Goal: Information Seeking & Learning: Learn about a topic

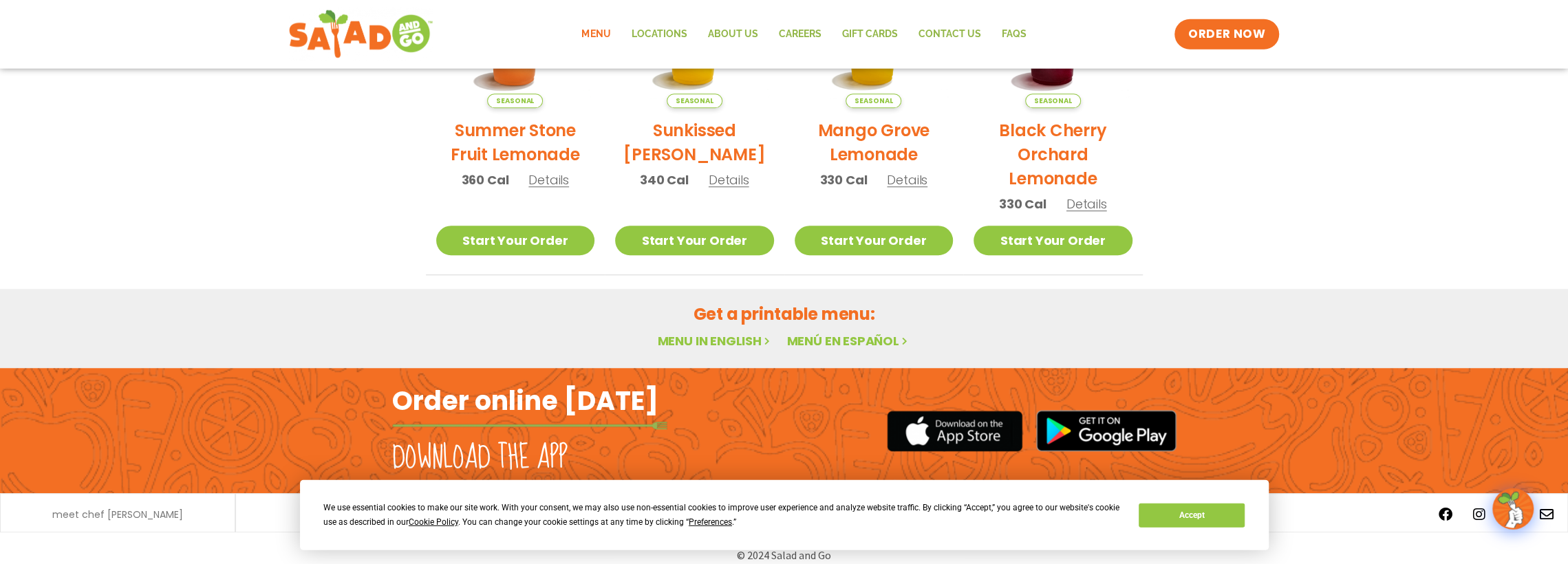
scroll to position [799, 0]
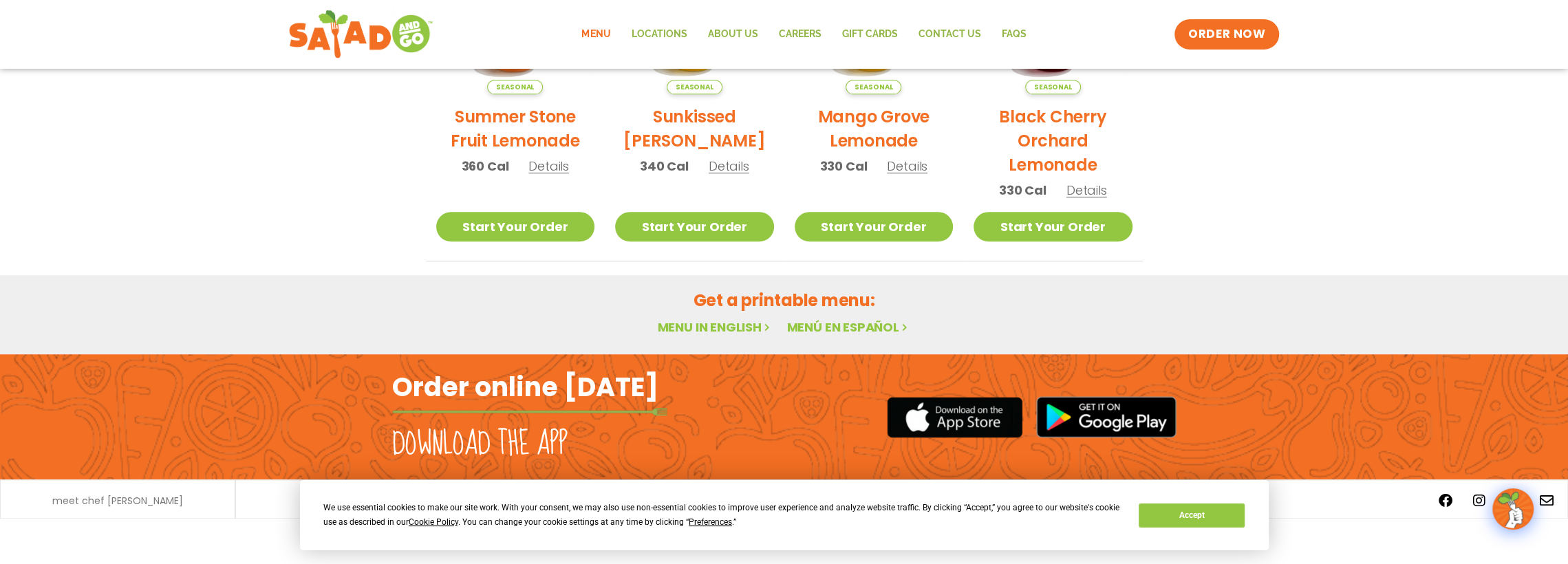
click at [759, 299] on h2 "Get a printable menu:" at bounding box center [784, 300] width 717 height 24
click at [708, 324] on link "Menu in English" at bounding box center [714, 327] width 115 height 17
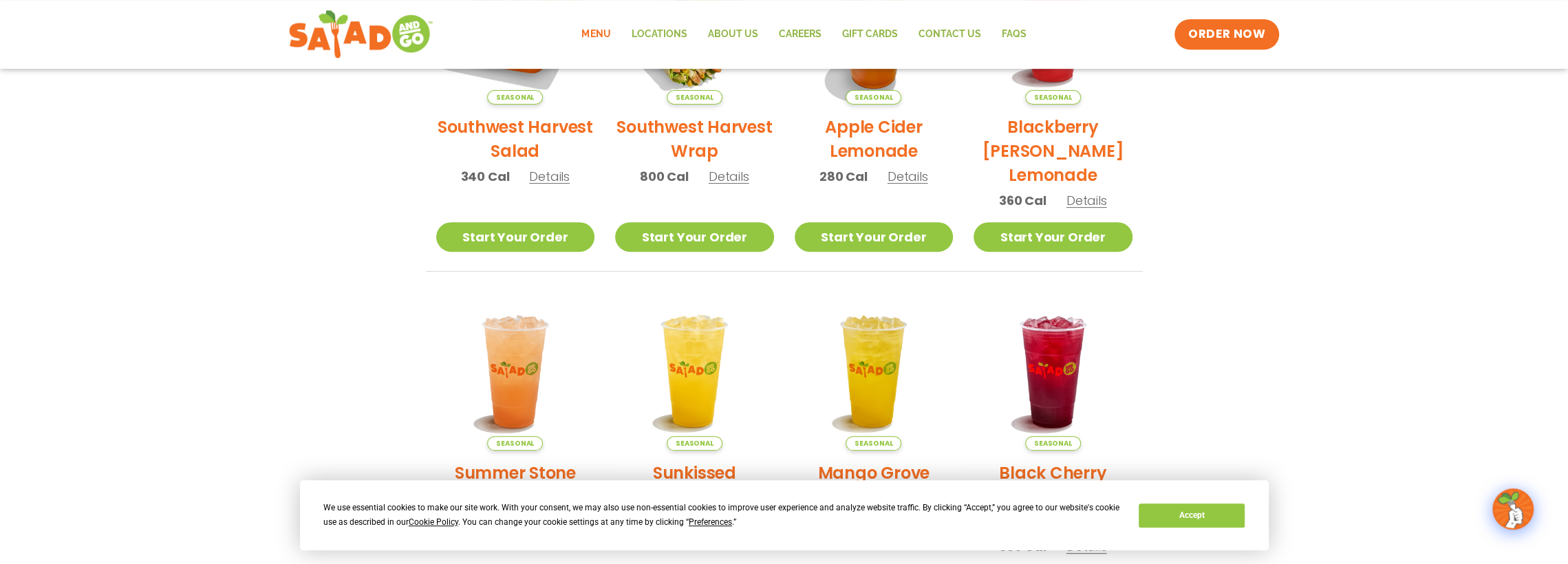
scroll to position [442, 0]
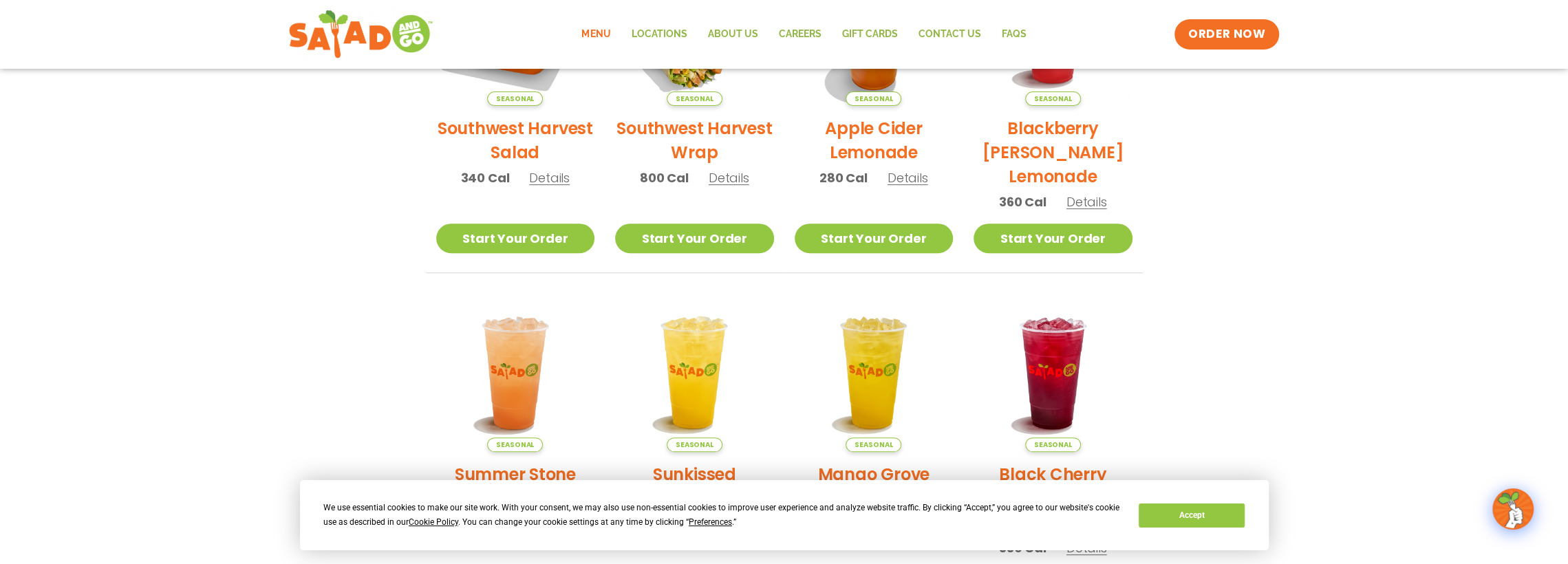
click at [673, 129] on h2 "Southwest Harvest Wrap" at bounding box center [694, 140] width 159 height 49
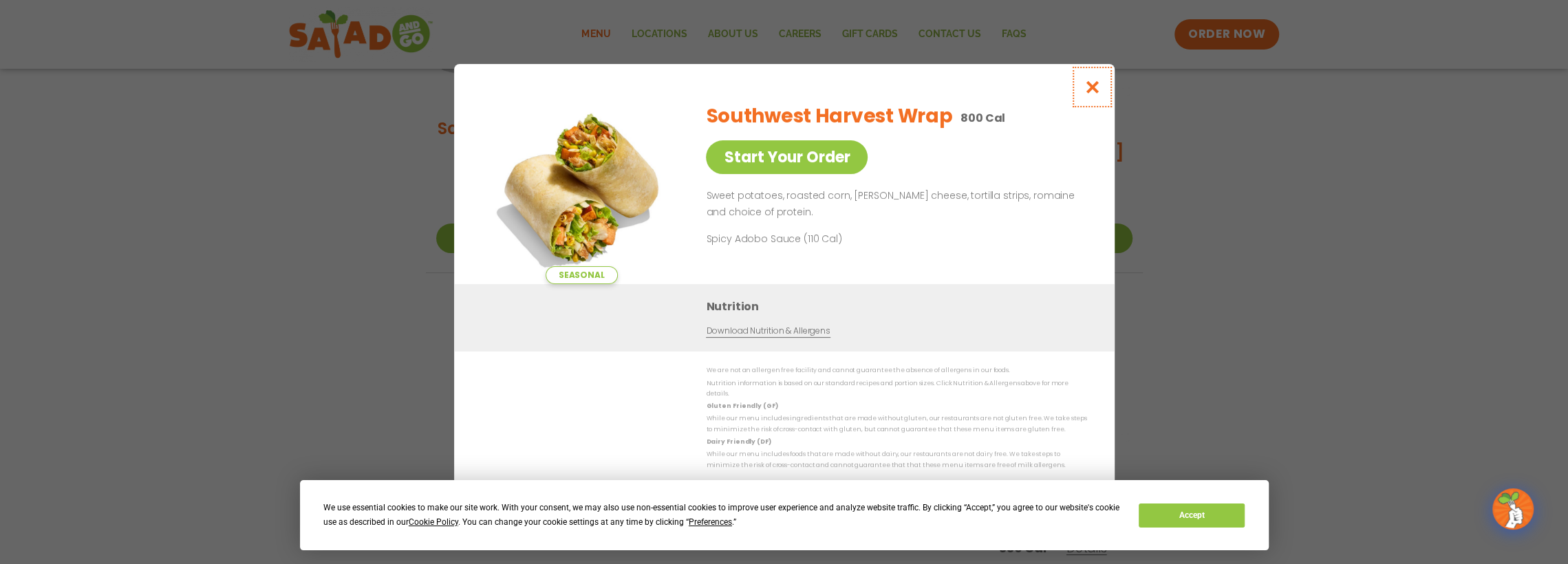
click at [1091, 88] on icon "Close modal" at bounding box center [1092, 87] width 17 height 14
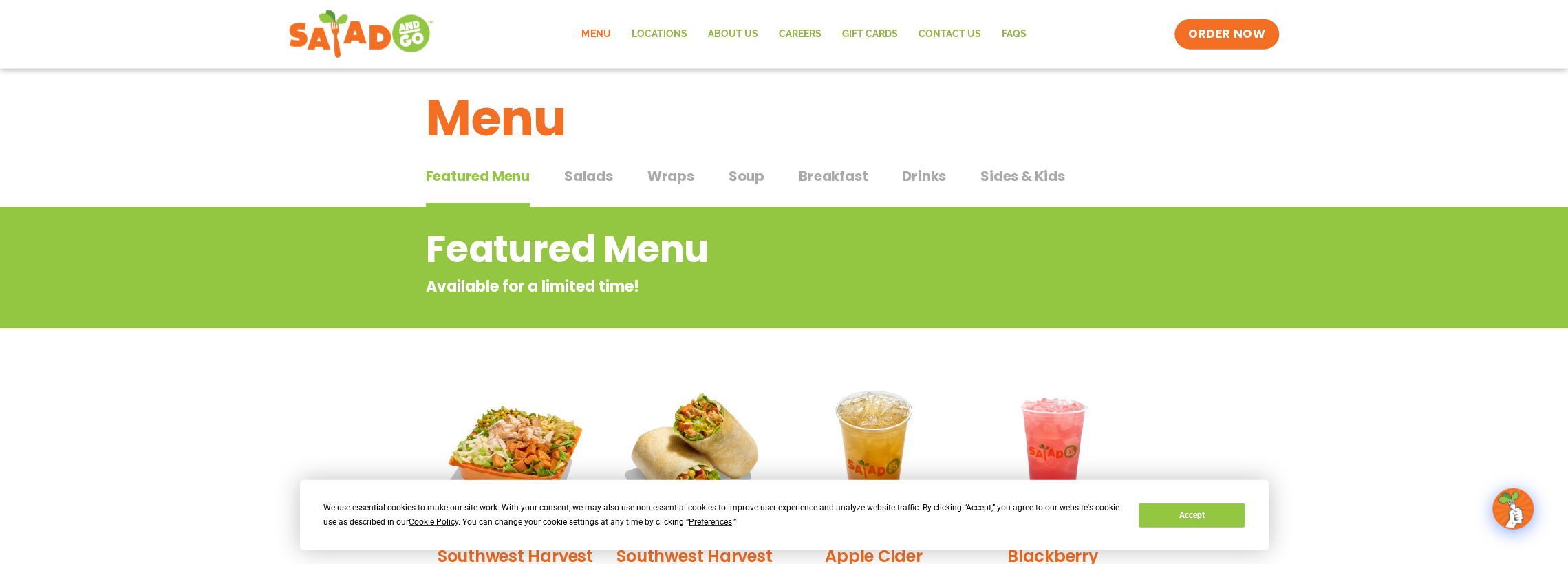
scroll to position [12, 0]
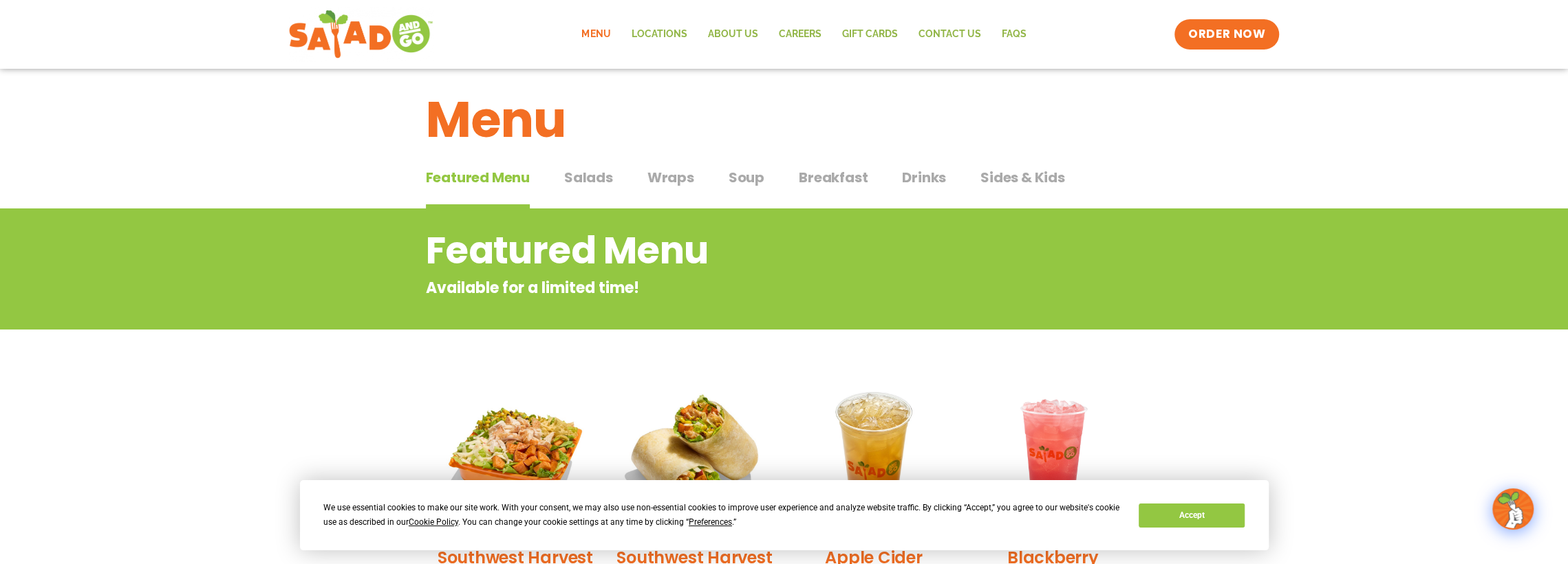
click at [671, 180] on span "Wraps" at bounding box center [671, 178] width 47 height 21
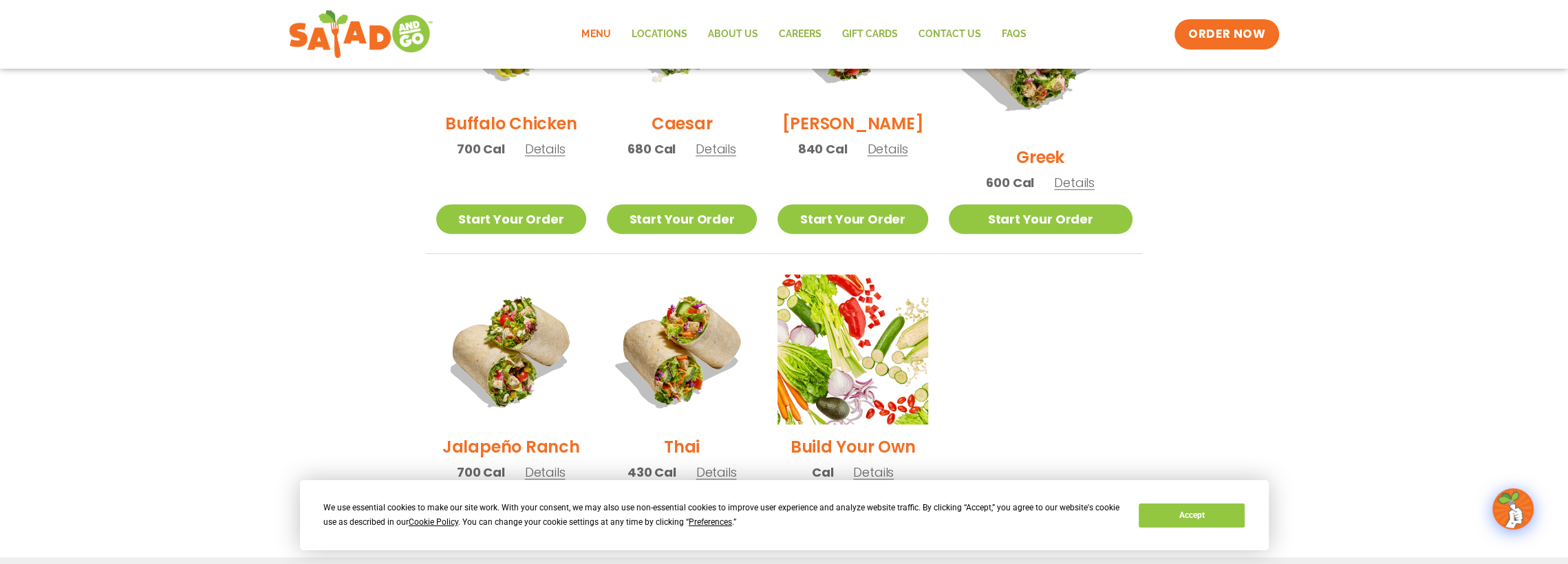
scroll to position [784, 0]
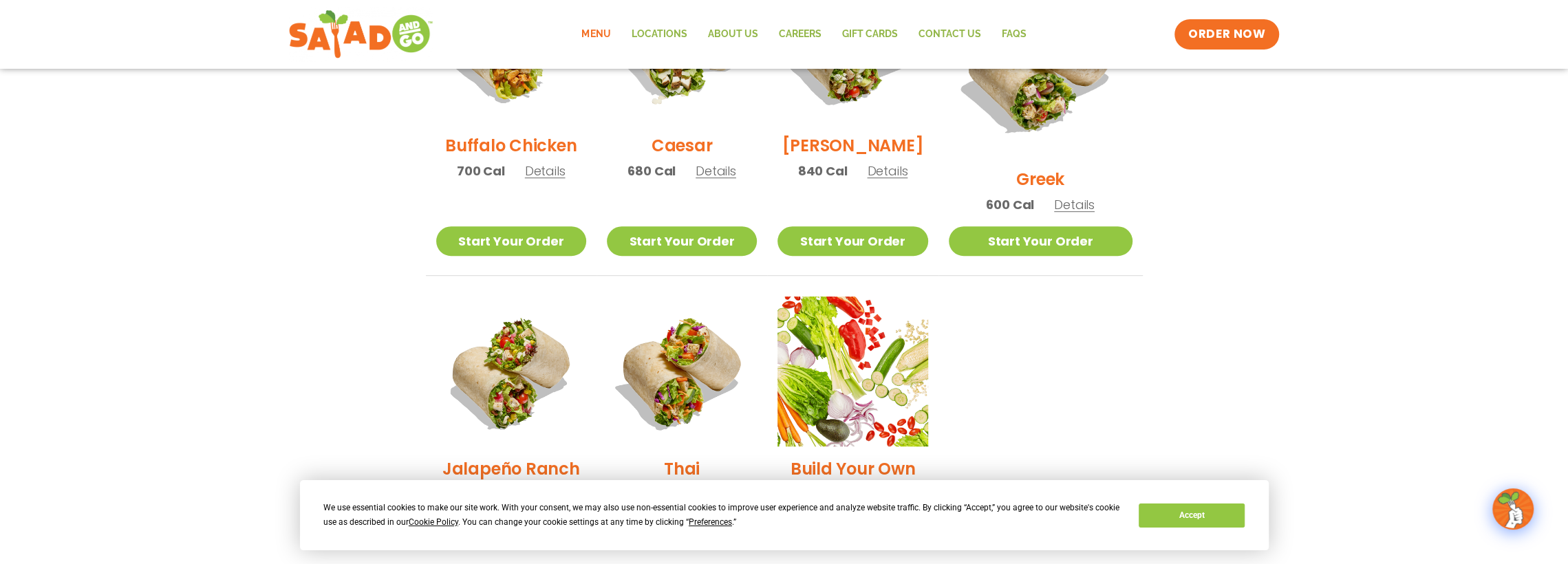
click at [1037, 168] on h2 "Greek" at bounding box center [1040, 179] width 49 height 24
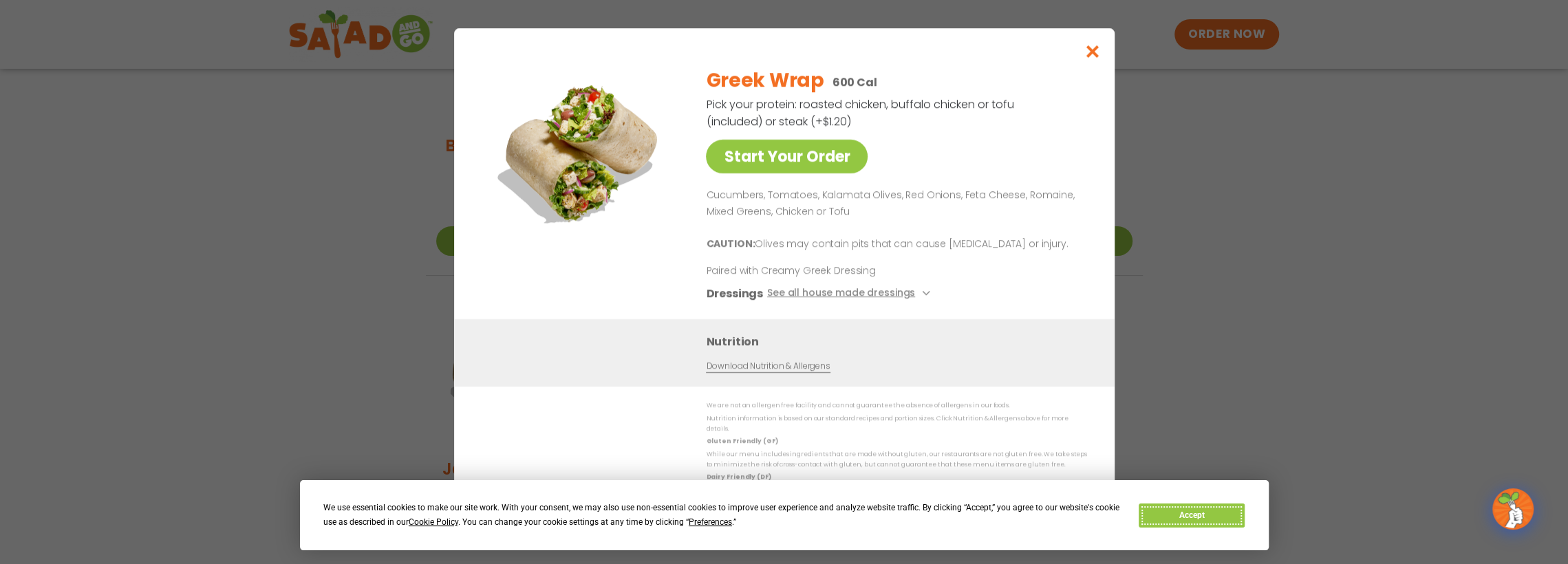
click at [1169, 515] on button "Accept" at bounding box center [1191, 515] width 106 height 24
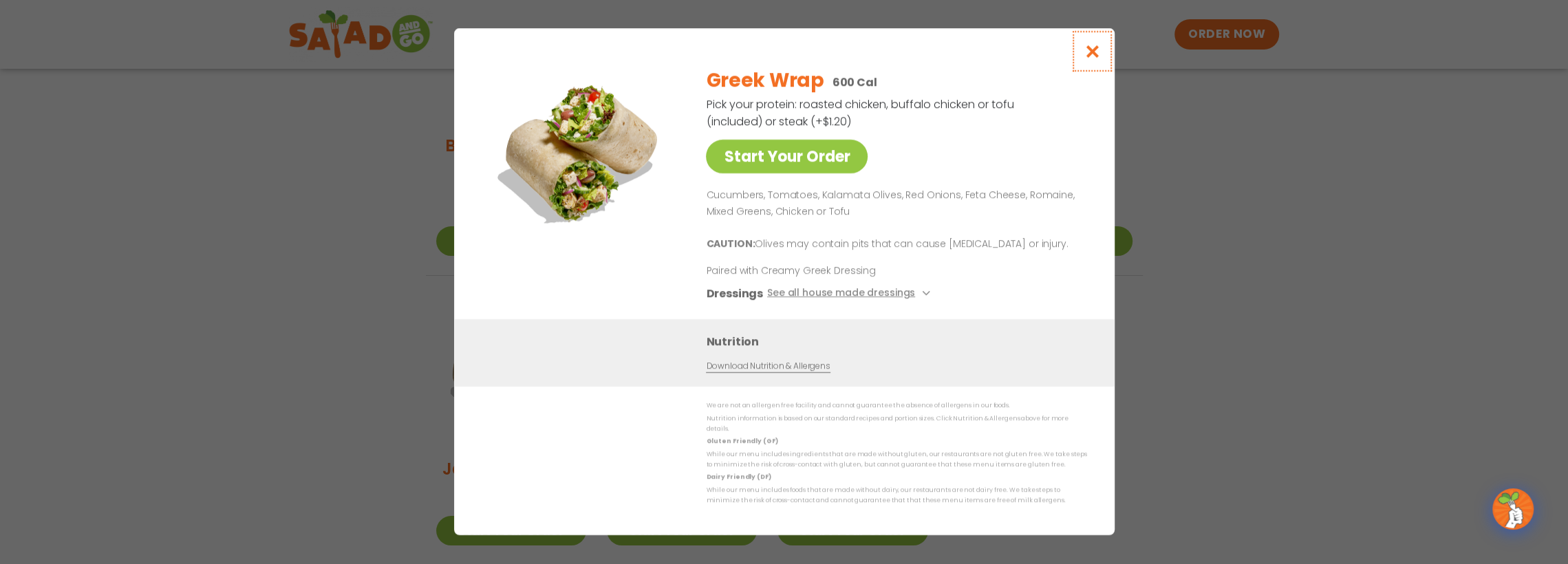
click at [1093, 54] on icon "Close modal" at bounding box center [1092, 50] width 17 height 14
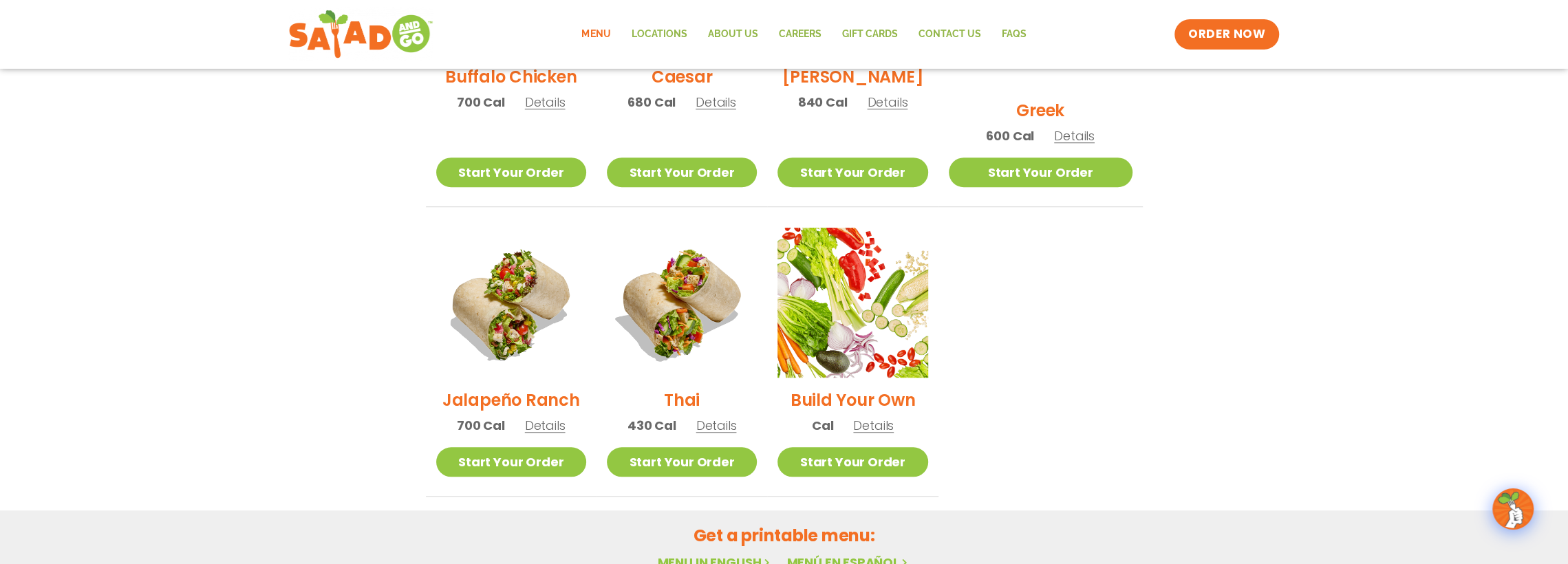
scroll to position [856, 0]
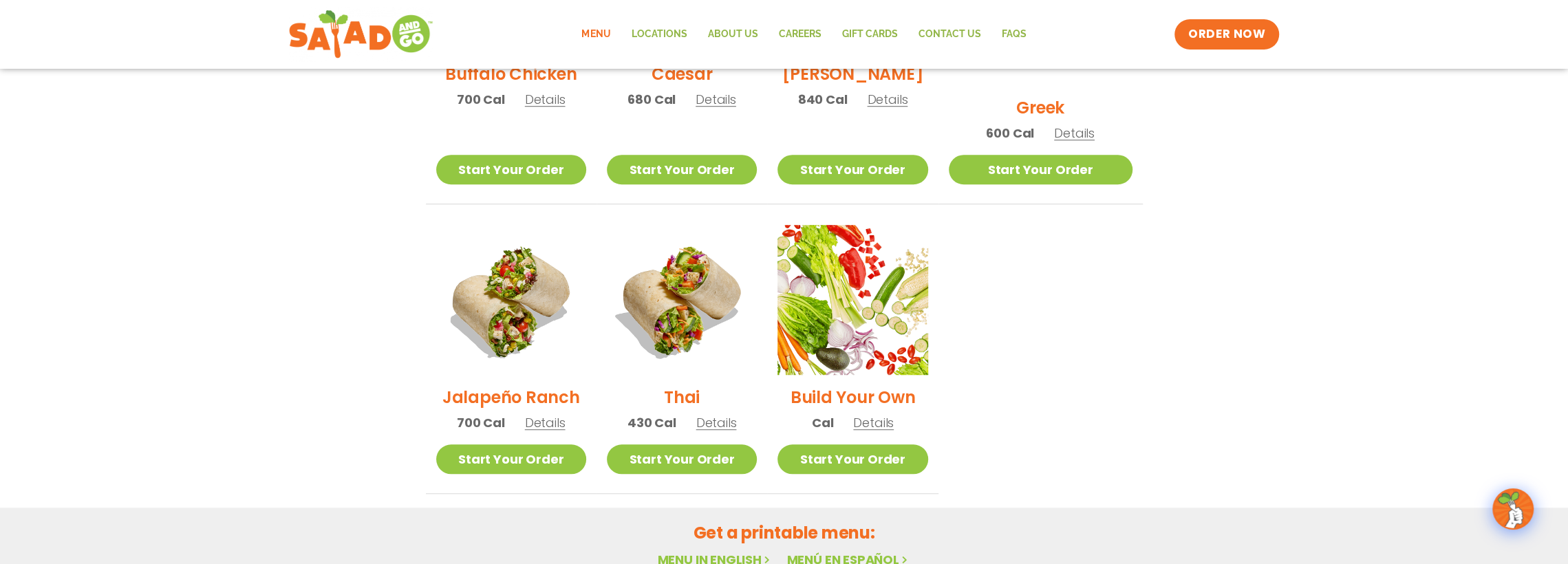
click at [697, 386] on h2 "Thai" at bounding box center [682, 397] width 36 height 24
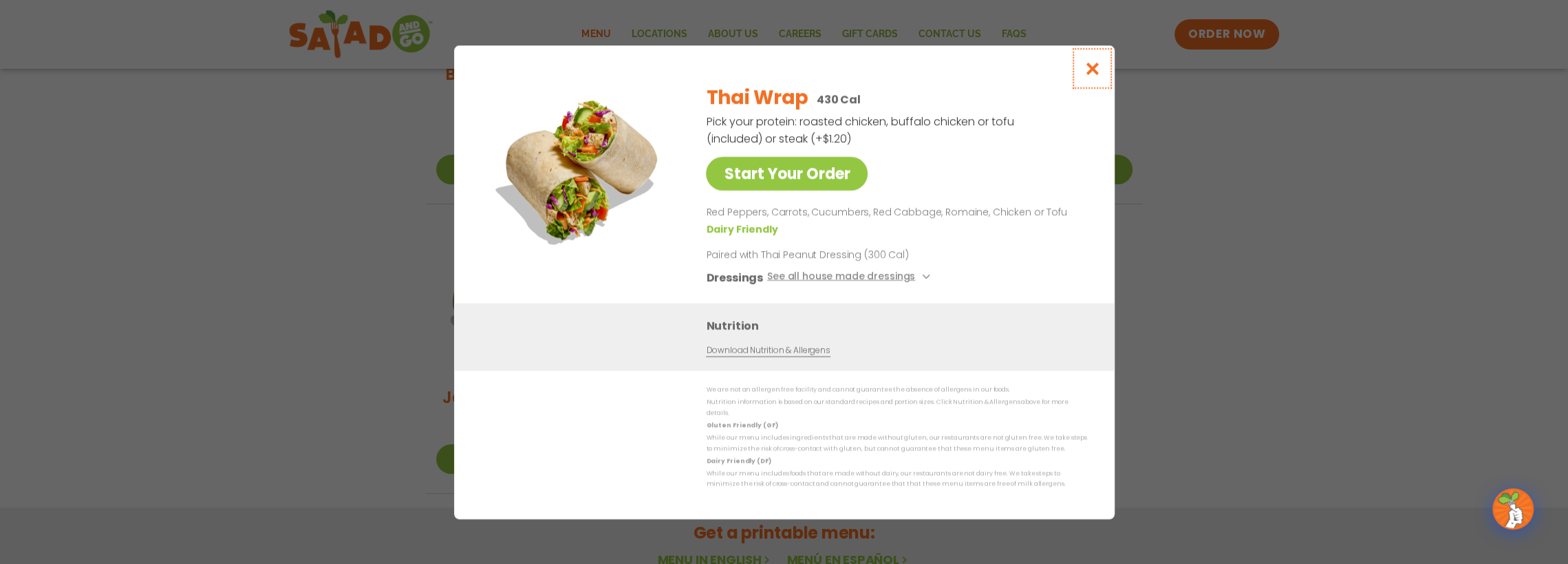
click at [1094, 74] on icon "Close modal" at bounding box center [1092, 68] width 17 height 14
